Goal: Download file/media

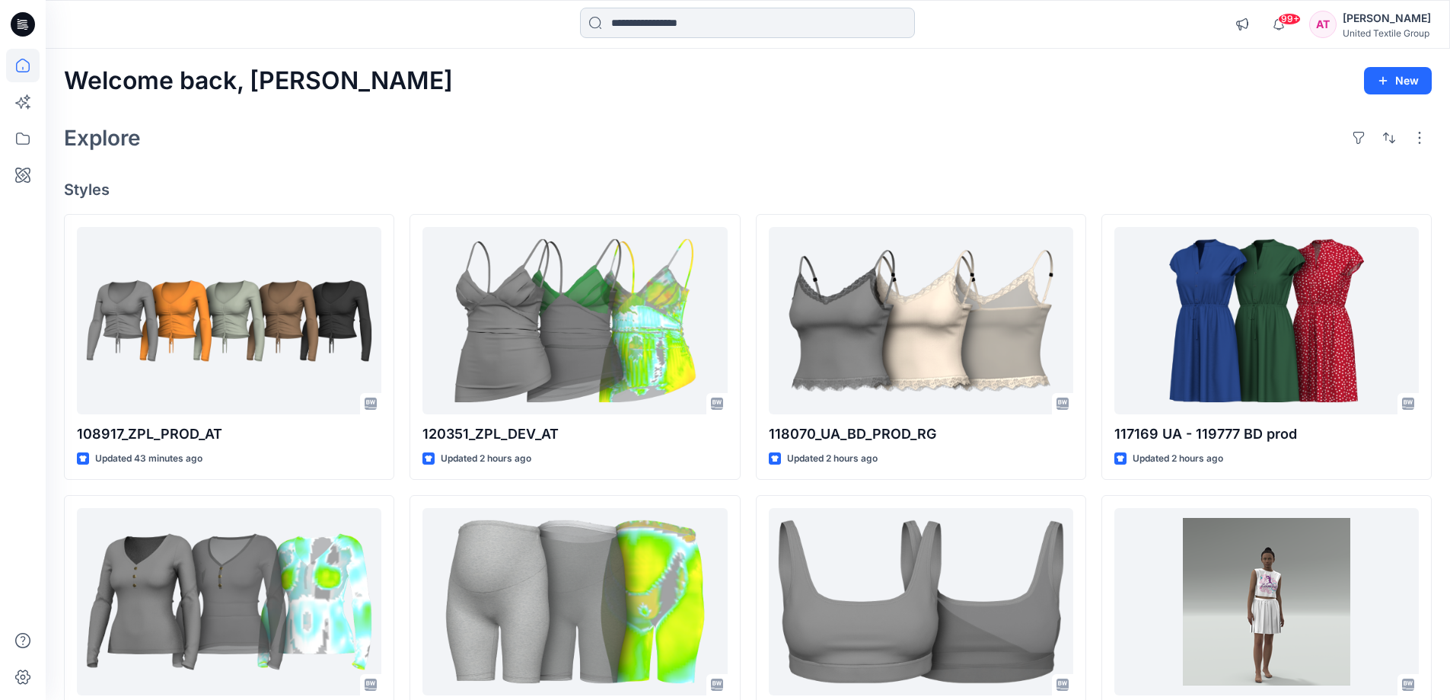
click at [679, 18] on input at bounding box center [747, 23] width 335 height 30
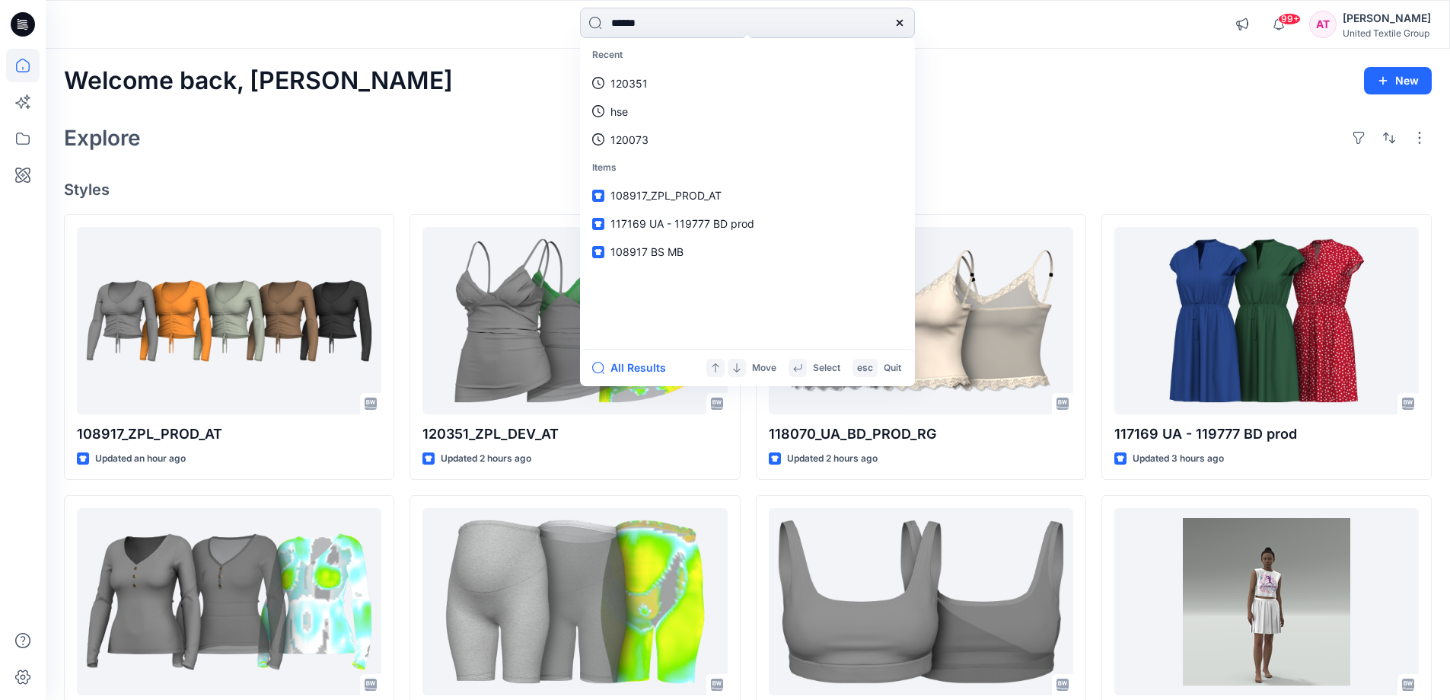
type input "******"
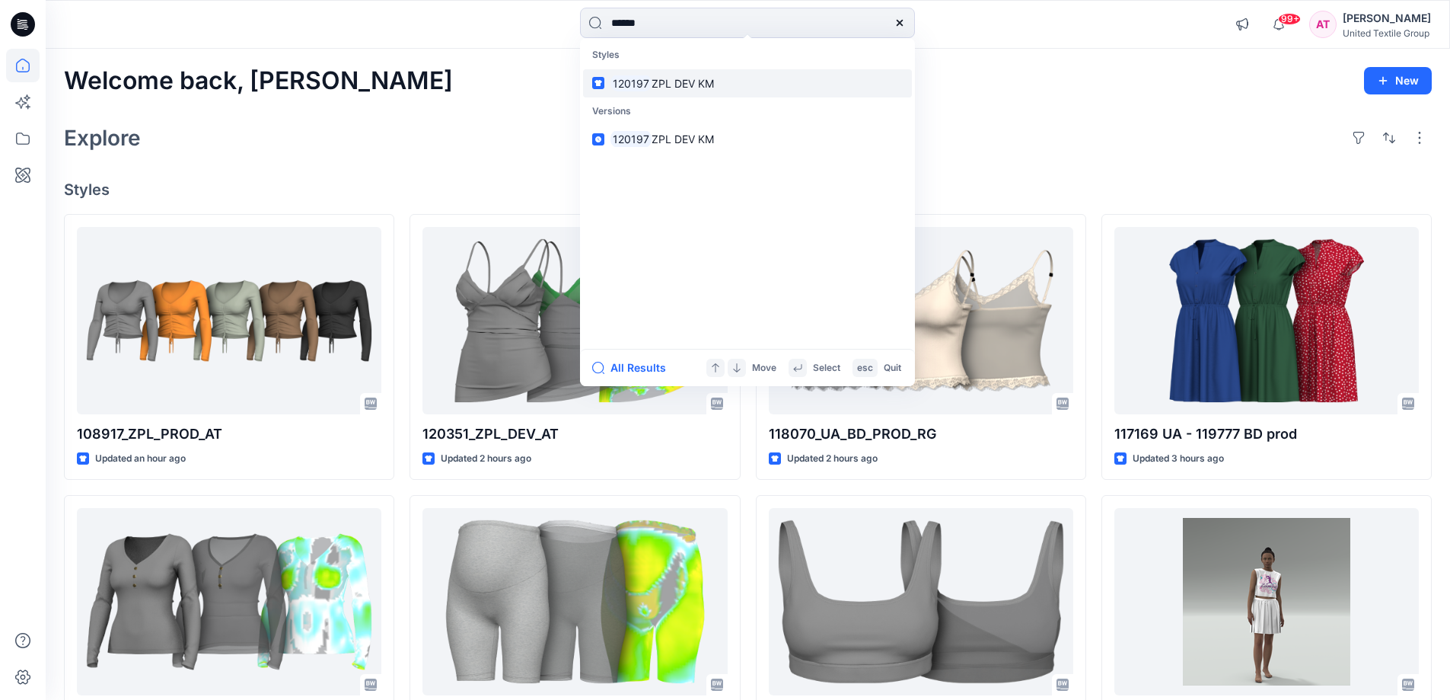
click at [723, 79] on link "120197 ZPL DEV KM" at bounding box center [747, 83] width 329 height 28
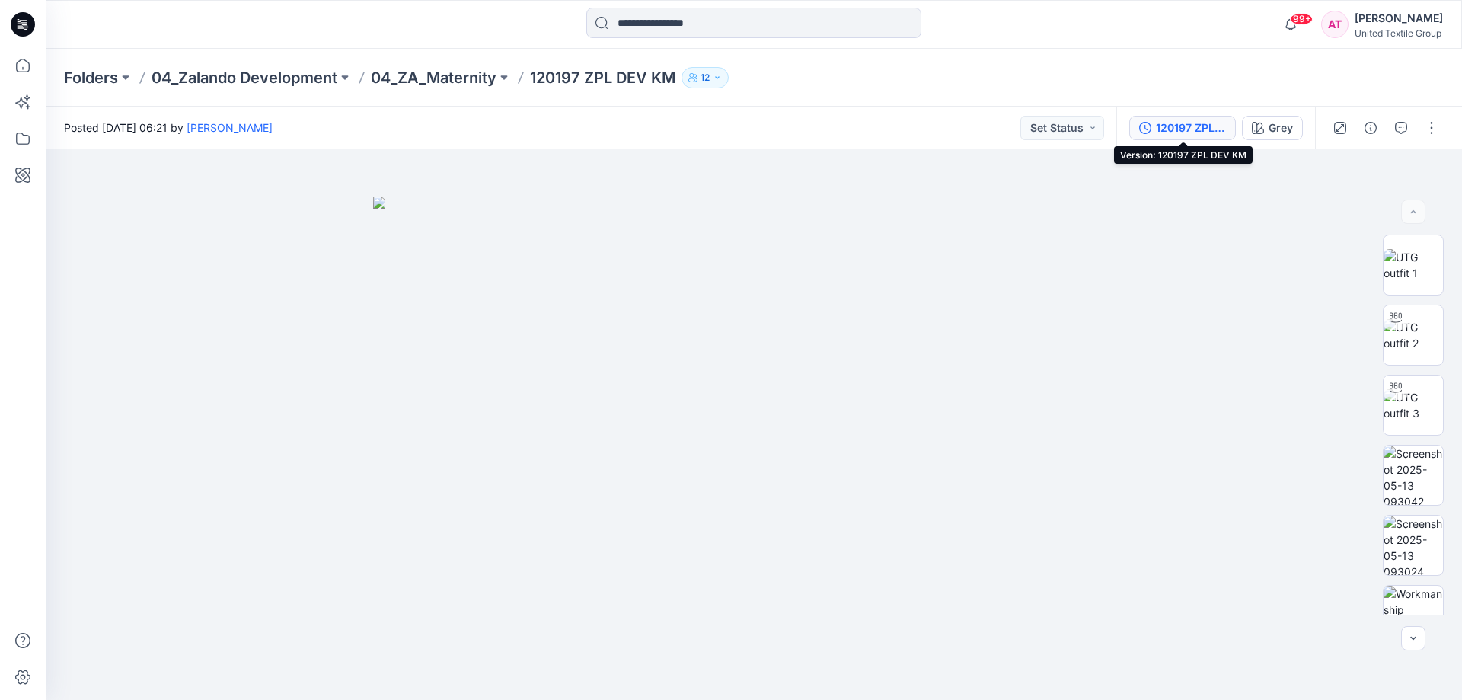
click at [1197, 126] on div "120197 ZPL DEV KM" at bounding box center [1191, 128] width 70 height 17
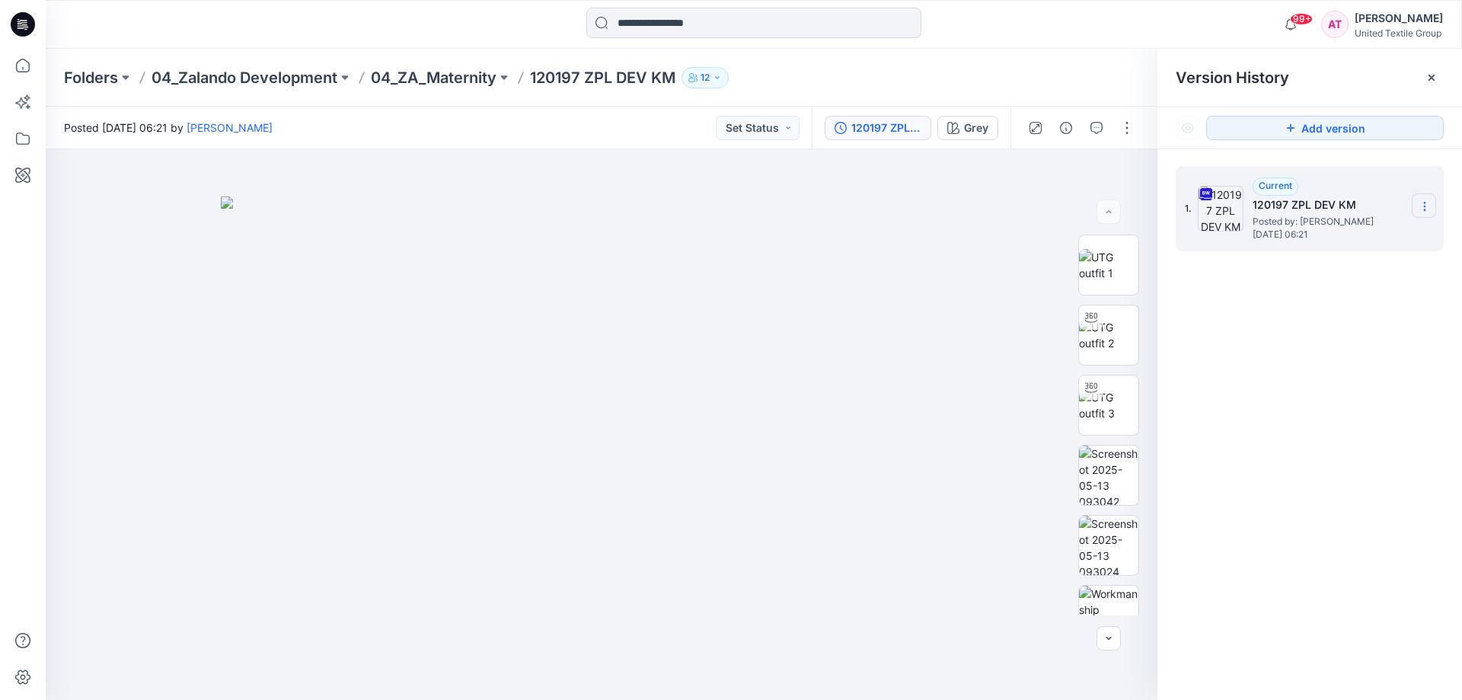
click at [1421, 203] on icon at bounding box center [1424, 206] width 12 height 12
click at [1325, 234] on span "Download Source BW File" at bounding box center [1347, 236] width 127 height 18
